Goal: Transaction & Acquisition: Obtain resource

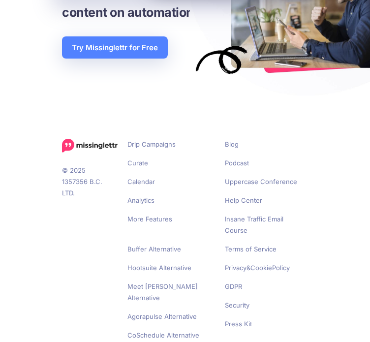
scroll to position [1755, 0]
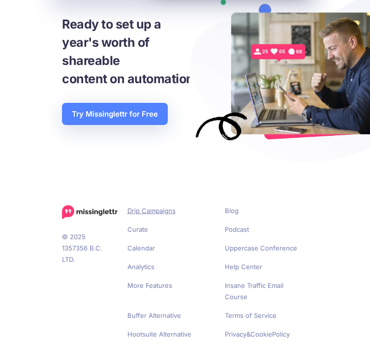
click at [151, 210] on link "Drip Campaigns" at bounding box center [151, 210] width 48 height 8
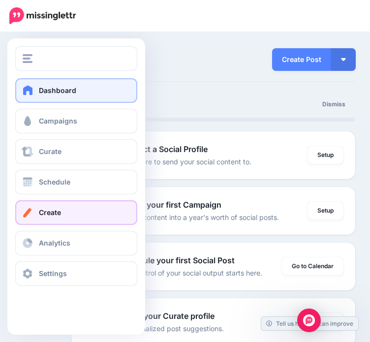
click at [53, 211] on span "Create" at bounding box center [50, 212] width 22 height 8
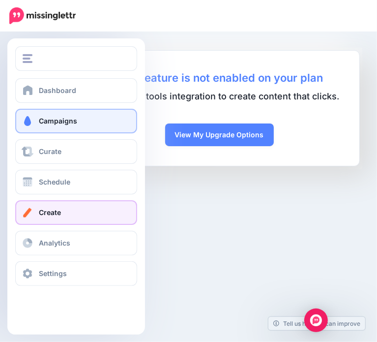
click at [34, 124] on link "Campaigns" at bounding box center [76, 121] width 122 height 25
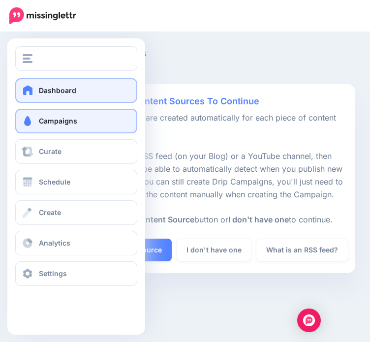
click at [45, 94] on link "Dashboard" at bounding box center [76, 90] width 122 height 25
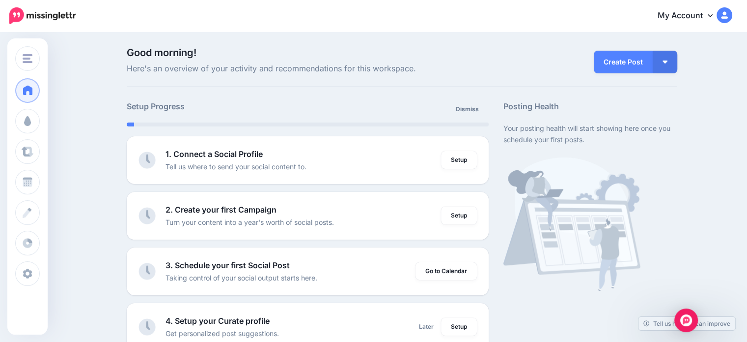
click at [376, 13] on icon at bounding box center [710, 15] width 5 height 8
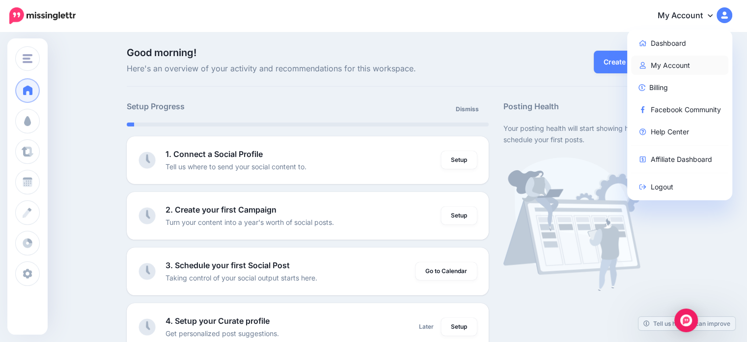
click at [376, 71] on link "My Account" at bounding box center [680, 65] width 98 height 19
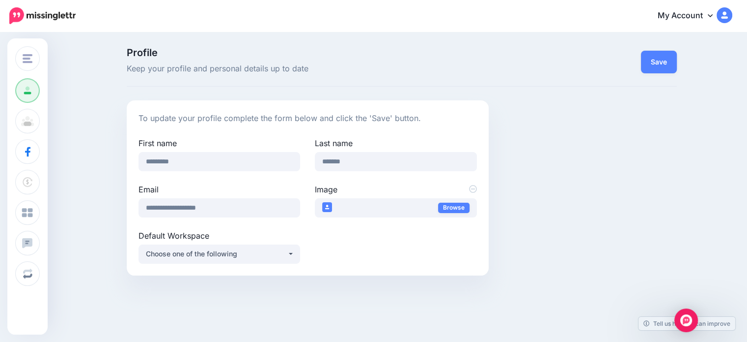
click at [713, 14] on icon at bounding box center [710, 15] width 5 height 8
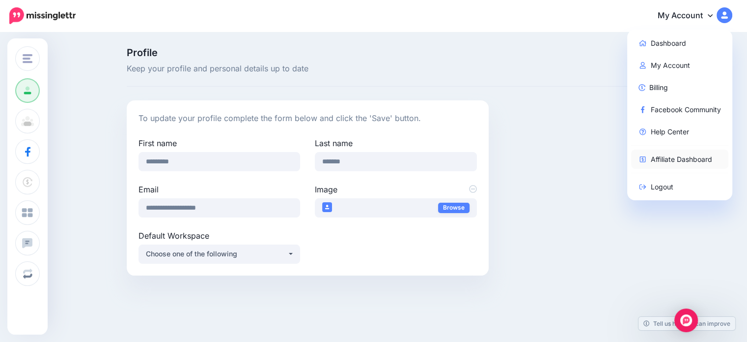
click at [710, 159] on link "Affiliate Dashboard" at bounding box center [680, 158] width 98 height 19
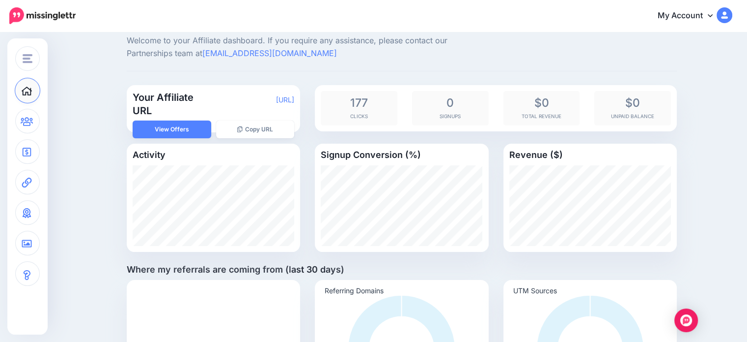
scroll to position [147, 0]
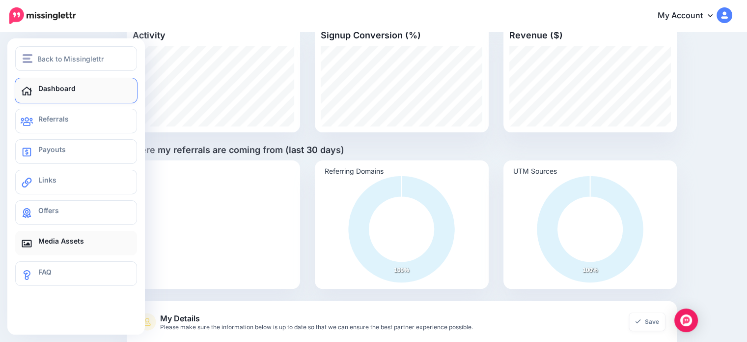
click at [50, 238] on span "Media Assets" at bounding box center [61, 240] width 46 height 8
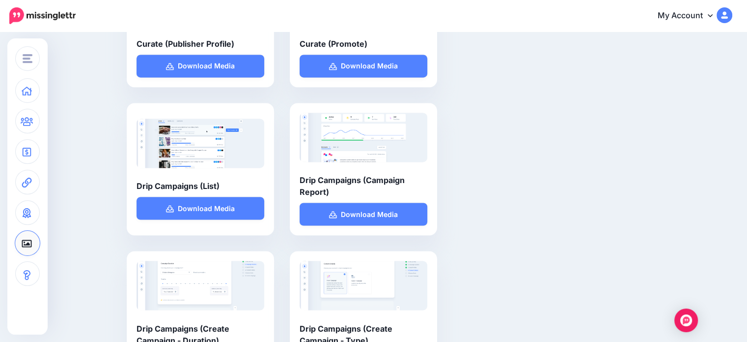
scroll to position [1671, 0]
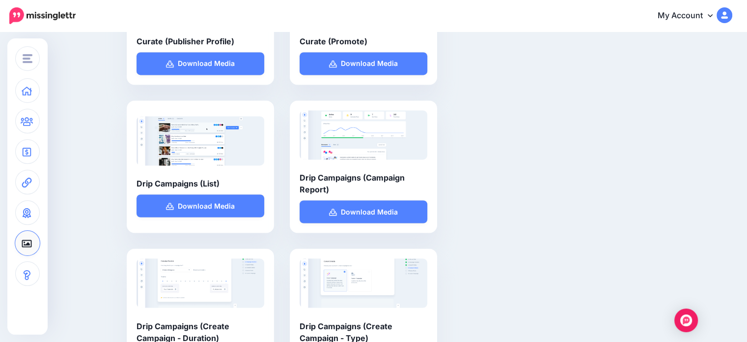
click at [391, 158] on img at bounding box center [364, 132] width 128 height 81
click at [379, 205] on link "Download Media" at bounding box center [364, 211] width 128 height 23
